Goal: Task Accomplishment & Management: Manage account settings

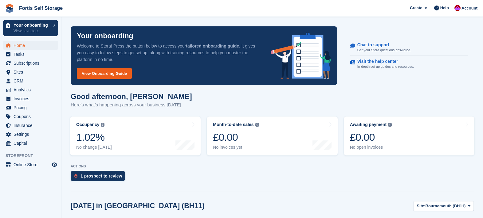
click at [96, 76] on link "View Onboarding Guide" at bounding box center [104, 73] width 55 height 11
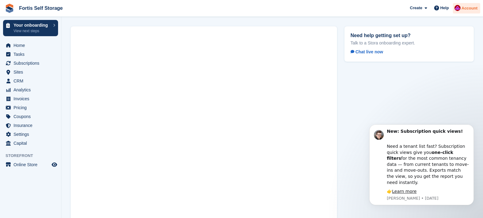
click at [456, 8] on img at bounding box center [457, 8] width 6 height 6
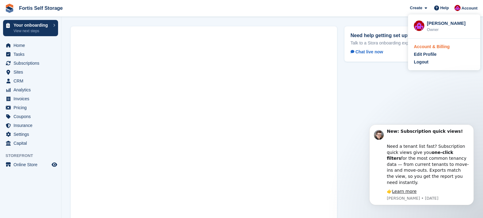
click at [436, 49] on div "Account & Billing" at bounding box center [431, 47] width 36 height 6
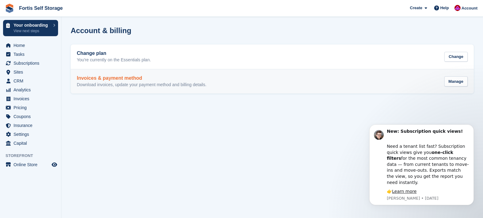
click at [182, 83] on p "Download invoices, update your payment method and billing details." at bounding box center [142, 85] width 130 height 6
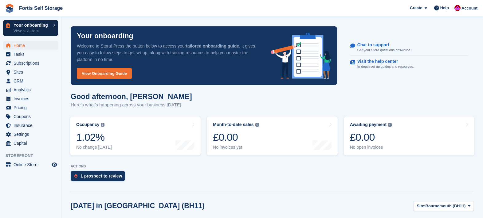
click at [29, 31] on p "View next steps" at bounding box center [32, 31] width 37 height 6
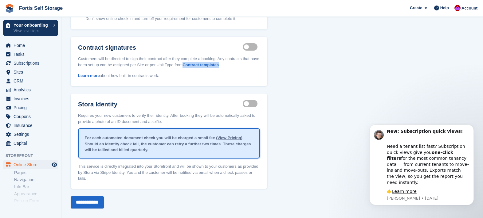
scroll to position [88, 0]
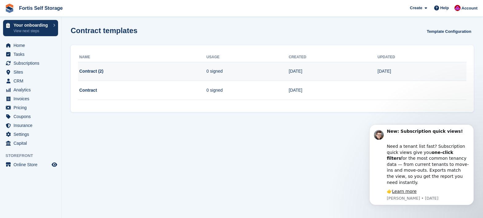
click at [96, 70] on td "Contract (2)" at bounding box center [142, 71] width 128 height 19
drag, startPoint x: 219, startPoint y: 64, endPoint x: 220, endPoint y: 68, distance: 4.9
click at [219, 64] on td "0 signed" at bounding box center [247, 71] width 82 height 19
click at [220, 69] on td "0 signed" at bounding box center [247, 71] width 82 height 19
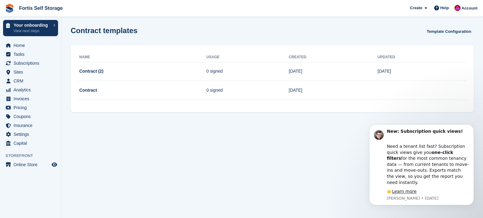
click at [315, 61] on th "Created" at bounding box center [333, 57] width 89 height 10
click at [450, 31] on link "Template Configuration" at bounding box center [448, 31] width 49 height 10
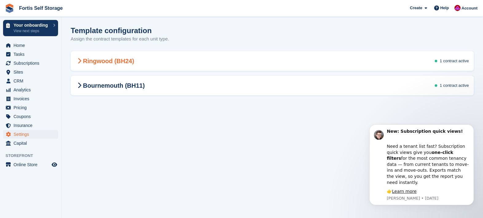
click at [82, 62] on span at bounding box center [79, 60] width 7 height 7
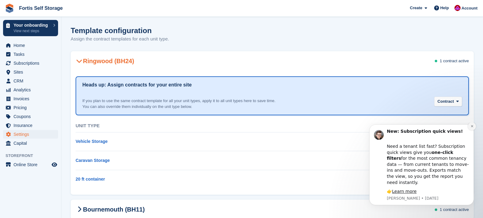
click at [470, 128] on icon "Dismiss notification" at bounding box center [471, 126] width 3 height 3
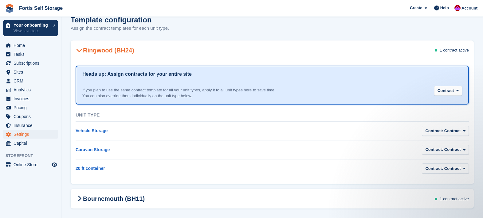
scroll to position [15, 0]
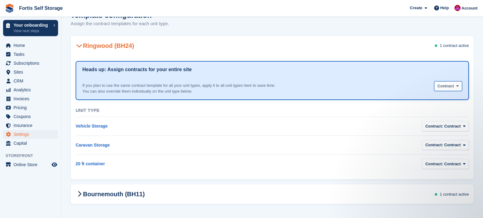
click at [455, 85] on span "button" at bounding box center [457, 86] width 5 height 5
click at [392, 85] on div "If you plan to use the same contract template for all your unit types, apply it…" at bounding box center [271, 86] width 379 height 17
click at [89, 125] on link "Vehicle Storage" at bounding box center [92, 126] width 32 height 5
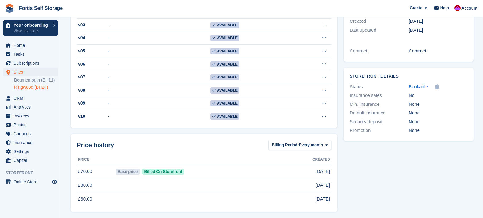
scroll to position [156, 0]
click at [425, 89] on span "Bookable" at bounding box center [417, 86] width 19 height 5
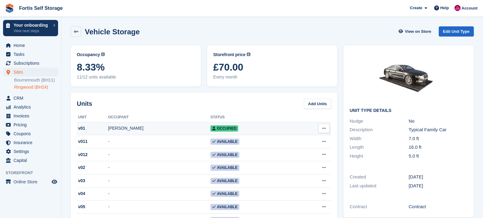
click at [320, 131] on button at bounding box center [323, 128] width 11 height 9
click at [221, 130] on span "Occupied" at bounding box center [224, 129] width 28 height 6
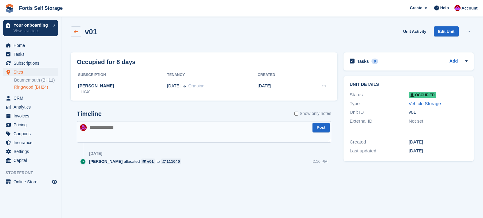
click at [76, 33] on icon at bounding box center [76, 31] width 5 height 5
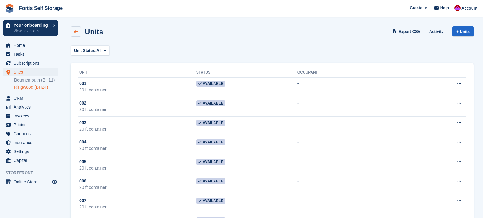
click at [76, 33] on icon at bounding box center [76, 31] width 5 height 5
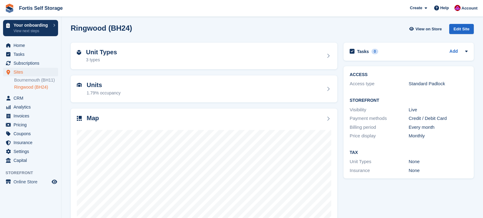
scroll to position [1, 0]
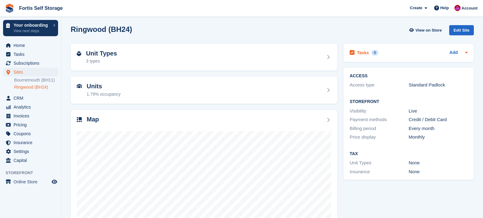
click at [458, 51] on div "Add" at bounding box center [458, 52] width 18 height 7
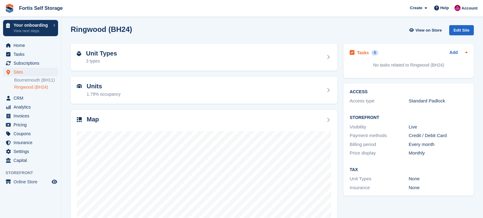
click at [460, 53] on div "Add" at bounding box center [458, 52] width 18 height 7
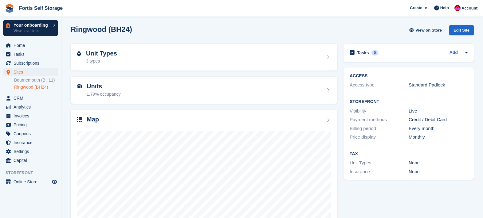
click at [26, 29] on p "View next steps" at bounding box center [32, 31] width 37 height 6
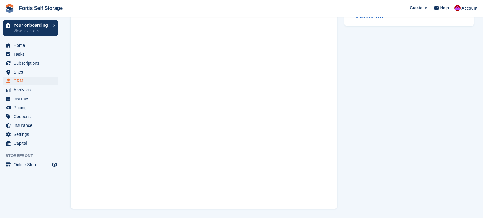
scroll to position [34, 0]
click at [21, 163] on span "Online Store" at bounding box center [32, 165] width 37 height 9
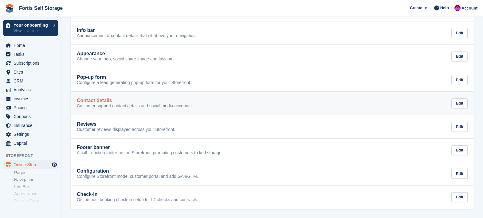
scroll to position [76, 0]
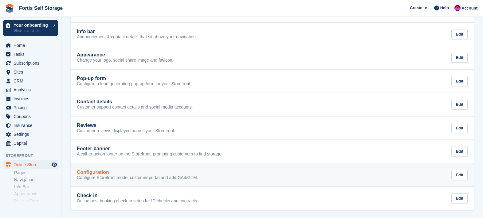
click at [145, 173] on div "Configuration" at bounding box center [137, 173] width 121 height 6
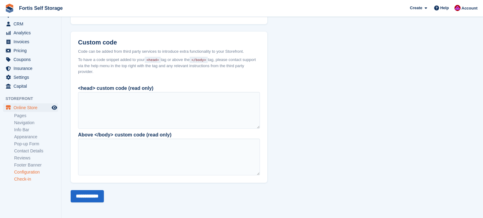
scroll to position [58, 0]
click at [25, 180] on link "Check-in" at bounding box center [36, 178] width 44 height 6
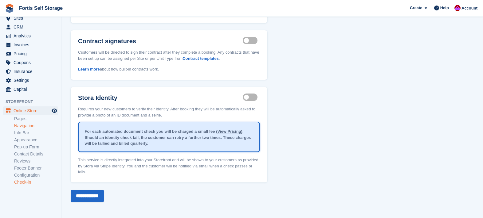
scroll to position [58, 0]
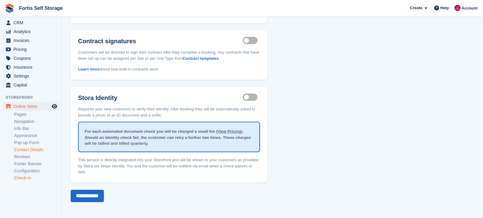
click at [33, 152] on link "Contact Details" at bounding box center [36, 150] width 44 height 6
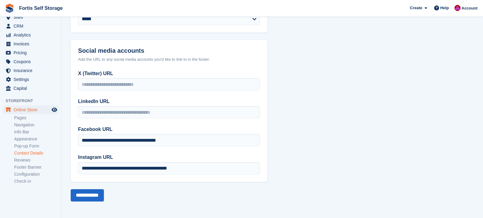
scroll to position [58, 0]
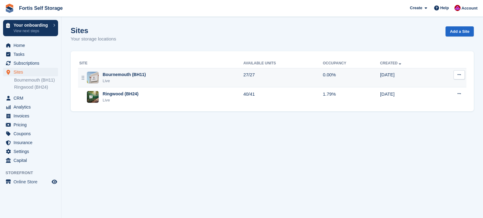
click at [456, 76] on button at bounding box center [458, 74] width 11 height 9
click at [130, 74] on div "Bournemouth (BH11)" at bounding box center [124, 75] width 43 height 6
click at [133, 74] on div "Bournemouth (BH11)" at bounding box center [124, 75] width 43 height 6
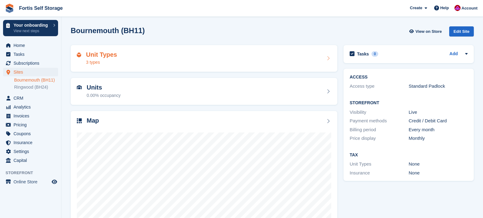
click at [211, 60] on div "Unit Types 3 types" at bounding box center [204, 58] width 254 height 15
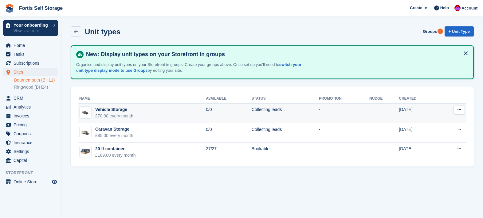
click at [456, 110] on button at bounding box center [458, 109] width 11 height 9
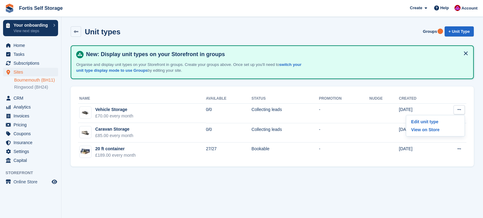
click at [422, 87] on div "Name Available Status Promotion Nudge Created Vehicle Storage £70.00 every mont…" at bounding box center [272, 127] width 403 height 80
click at [424, 9] on icon at bounding box center [425, 8] width 2 height 4
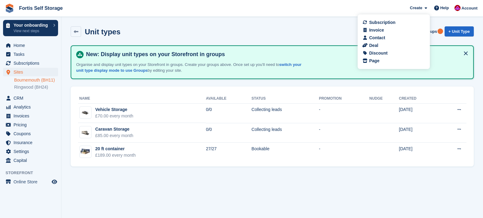
click at [302, 32] on div "Unit types Groups + Unit Type" at bounding box center [272, 31] width 403 height 10
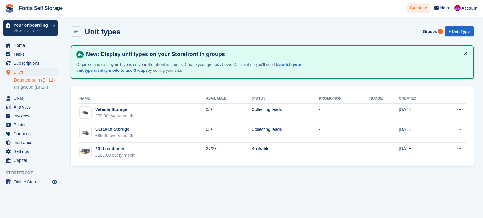
click at [409, 10] on span "Create" at bounding box center [415, 8] width 12 height 6
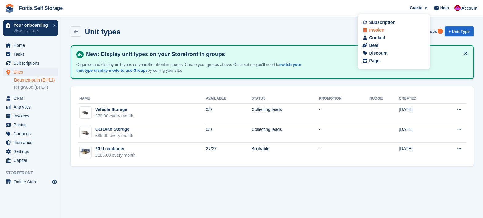
click at [398, 28] on div "Invoice" at bounding box center [393, 30] width 60 height 6
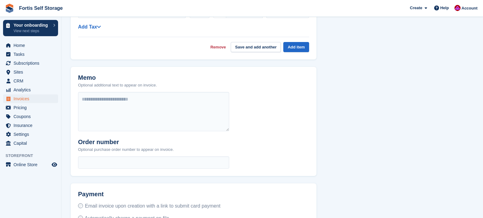
scroll to position [31, 0]
